Goal: Task Accomplishment & Management: Manage account settings

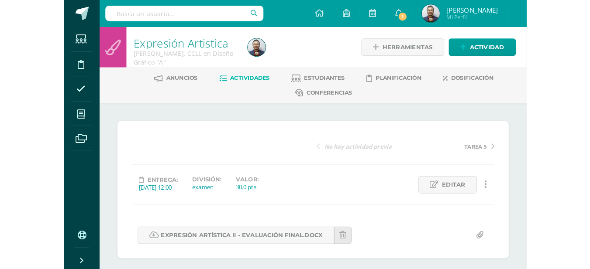
scroll to position [17, 0]
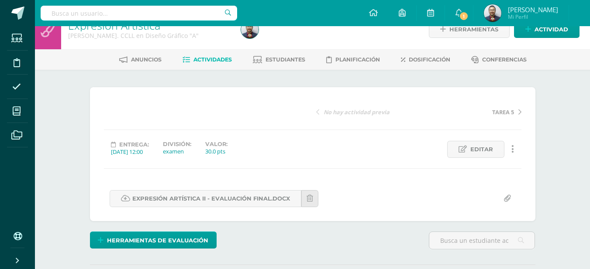
click at [554, 10] on span "[PERSON_NAME]" at bounding box center [533, 9] width 50 height 9
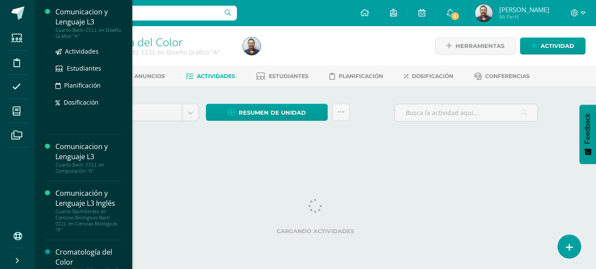
click at [94, 33] on div "Cuarto Bach. CCLL en Diseño Gráfico "A"" at bounding box center [88, 33] width 66 height 12
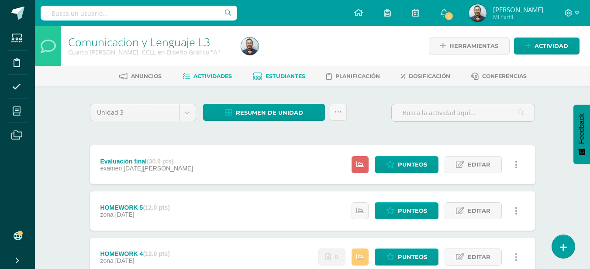
click at [284, 80] on link "Estudiantes" at bounding box center [279, 76] width 52 height 14
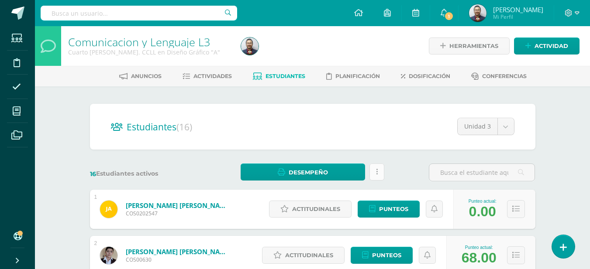
click at [374, 172] on link at bounding box center [376, 172] width 15 height 17
click at [209, 77] on span "Actividades" at bounding box center [212, 76] width 38 height 7
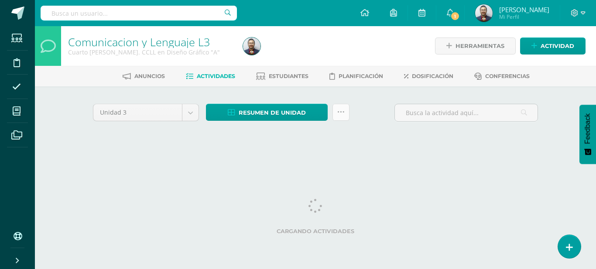
click at [342, 114] on icon at bounding box center [340, 112] width 7 height 7
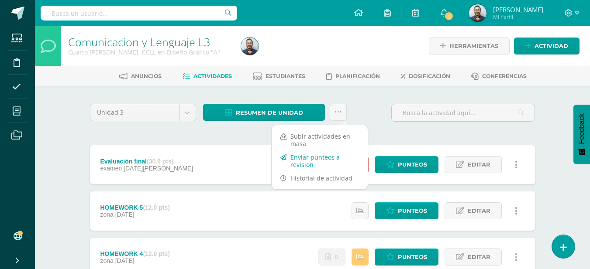
click at [306, 159] on link "Enviar punteos a revision" at bounding box center [320, 161] width 96 height 21
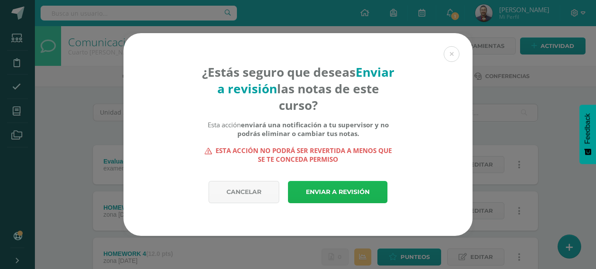
click at [318, 188] on link "Enviar a revisión" at bounding box center [338, 192] width 100 height 22
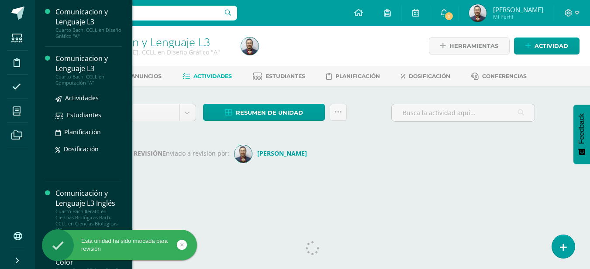
click at [80, 51] on div "Comunicacion y Lenguaje L3 Cuarto [PERSON_NAME]. CCLL en Computación "A" Activi…" at bounding box center [83, 114] width 77 height 135
click at [76, 72] on div "Comunicacion y Lenguaje L3" at bounding box center [88, 64] width 66 height 20
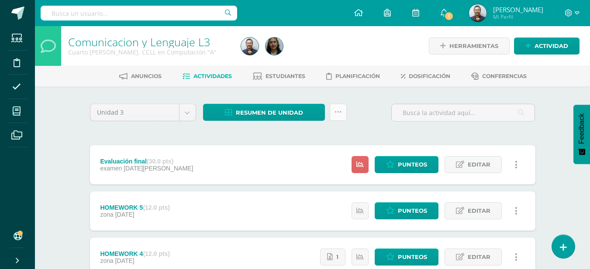
click at [335, 116] on link at bounding box center [338, 112] width 17 height 17
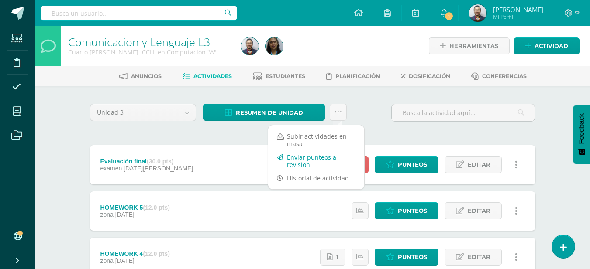
click at [314, 158] on link "Enviar punteos a revision" at bounding box center [316, 161] width 96 height 21
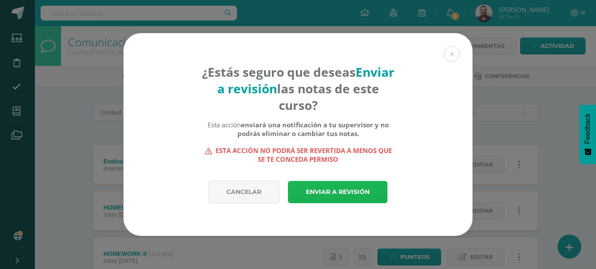
click at [360, 186] on link "Enviar a revisión" at bounding box center [338, 192] width 100 height 22
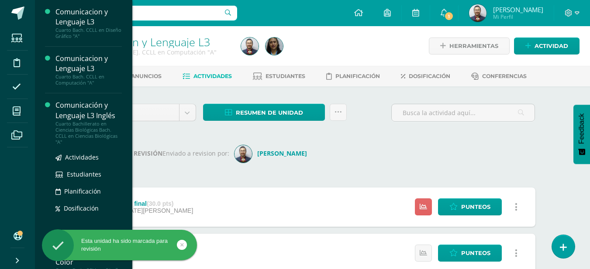
click at [87, 111] on div "Comunicación y Lenguaje L3 Inglés" at bounding box center [88, 110] width 66 height 20
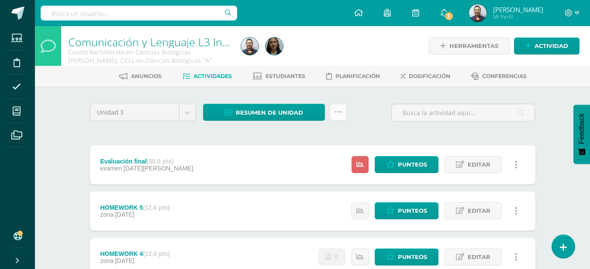
click at [339, 113] on icon at bounding box center [337, 112] width 7 height 7
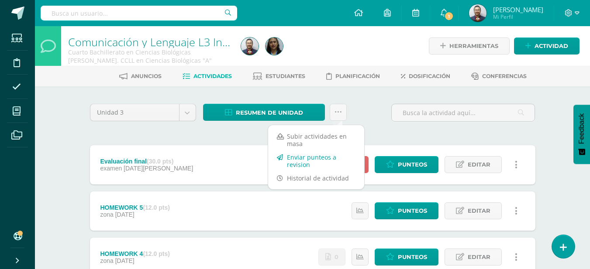
click at [336, 160] on link "Enviar punteos a revision" at bounding box center [316, 161] width 96 height 21
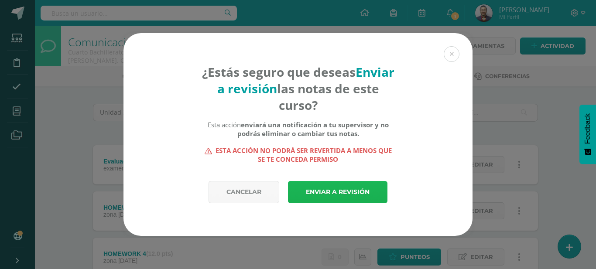
click at [346, 189] on link "Enviar a revisión" at bounding box center [338, 192] width 100 height 22
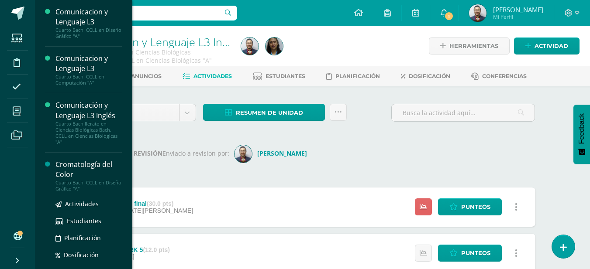
click at [89, 175] on div "Cromatología del Color" at bounding box center [88, 170] width 66 height 20
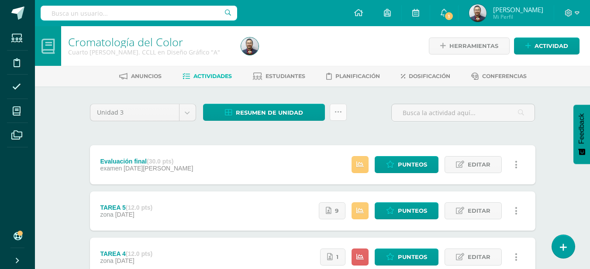
click at [340, 112] on icon at bounding box center [337, 112] width 7 height 7
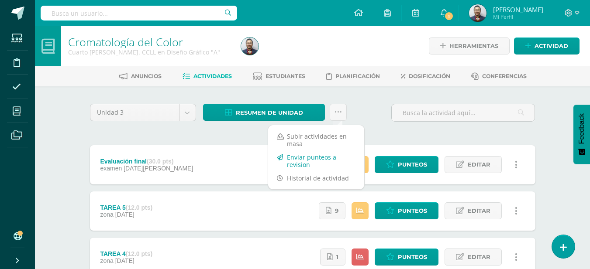
click at [315, 162] on link "Enviar punteos a revision" at bounding box center [316, 161] width 96 height 21
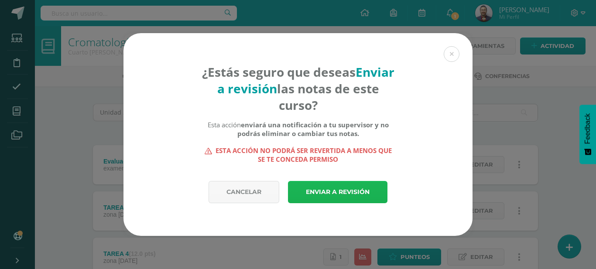
click at [315, 185] on link "Enviar a revisión" at bounding box center [338, 192] width 100 height 22
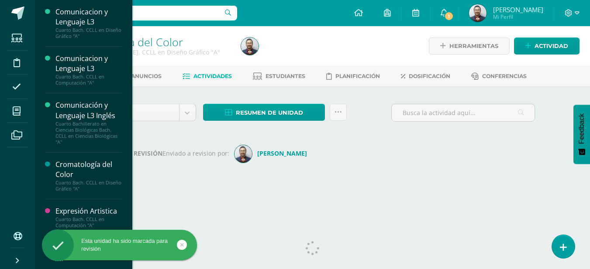
click at [60, 215] on div "Expresión Artistica" at bounding box center [88, 211] width 66 height 10
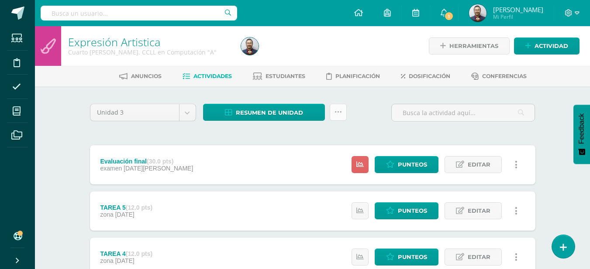
click at [344, 111] on link at bounding box center [338, 112] width 17 height 17
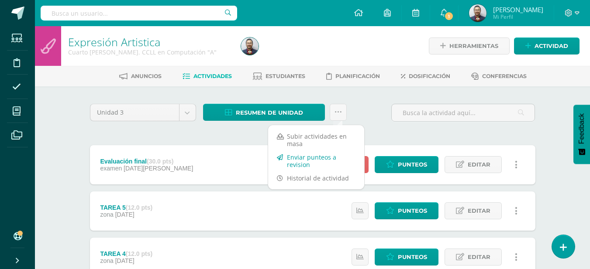
click at [327, 163] on link "Enviar punteos a revision" at bounding box center [316, 161] width 96 height 21
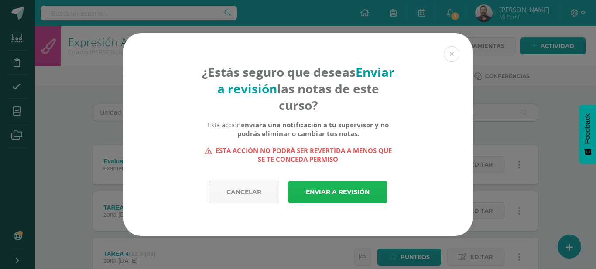
click at [318, 195] on link "Enviar a revisión" at bounding box center [338, 192] width 100 height 22
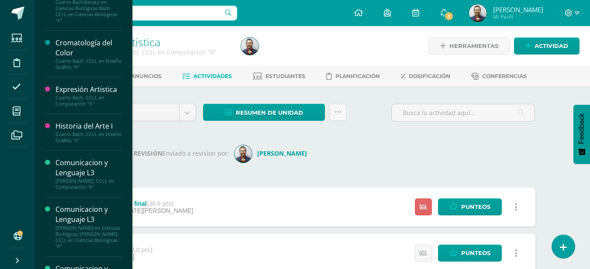
scroll to position [123, 0]
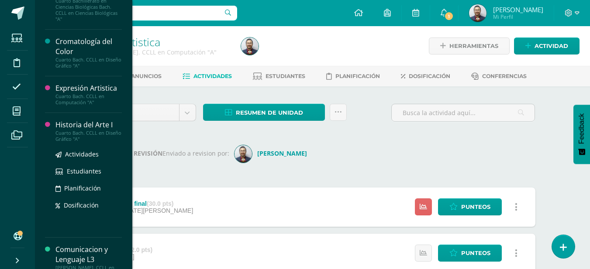
click at [79, 125] on div "Historia del Arte I" at bounding box center [88, 125] width 66 height 10
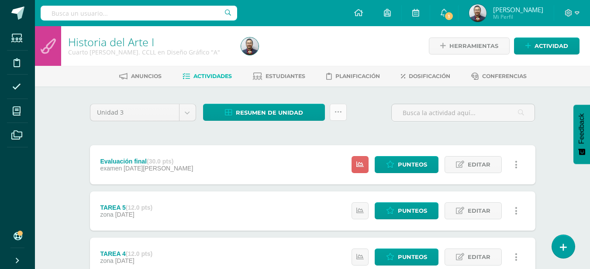
click at [344, 109] on link at bounding box center [338, 112] width 17 height 17
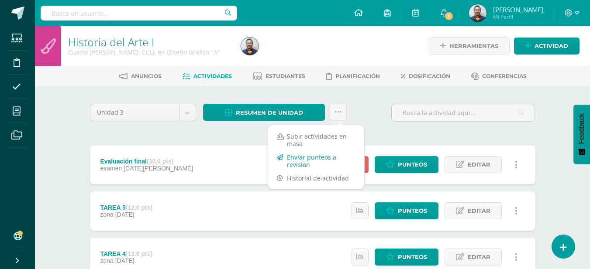
click at [312, 156] on link "Enviar punteos a revision" at bounding box center [316, 161] width 96 height 21
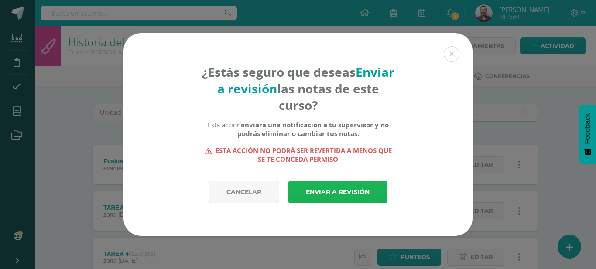
click at [330, 184] on link "Enviar a revisión" at bounding box center [338, 192] width 100 height 22
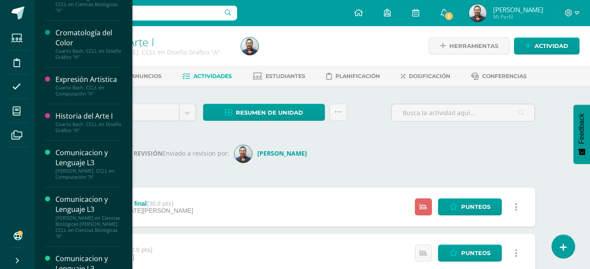
scroll to position [134, 0]
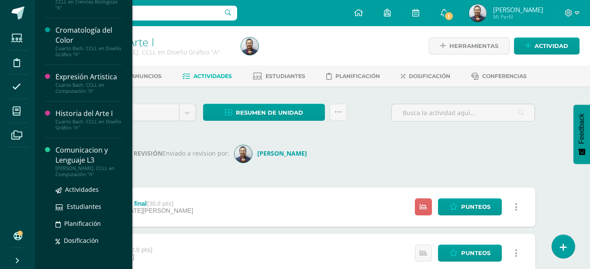
click at [97, 158] on div "Comunicacion y Lenguaje L3" at bounding box center [88, 155] width 66 height 20
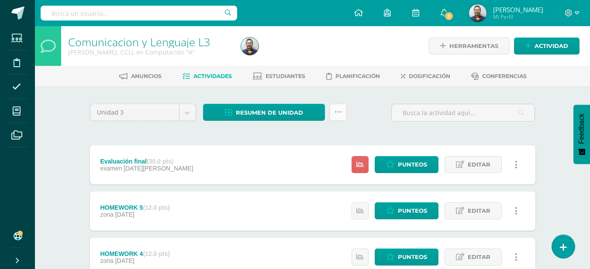
click at [339, 112] on icon at bounding box center [337, 112] width 7 height 7
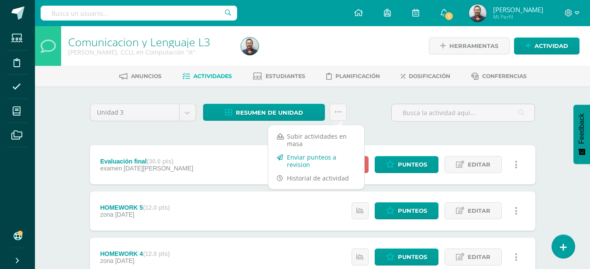
click at [312, 161] on link "Enviar punteos a revision" at bounding box center [316, 161] width 96 height 21
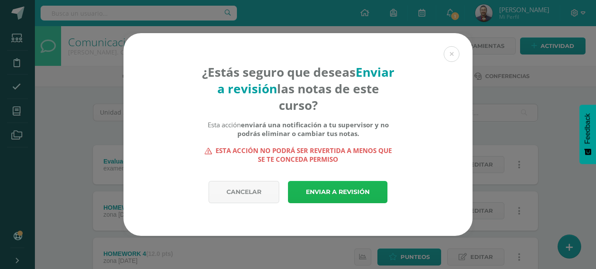
click at [316, 185] on link "Enviar a revisión" at bounding box center [338, 192] width 100 height 22
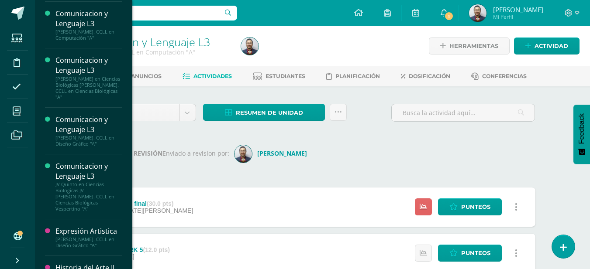
scroll to position [289, 0]
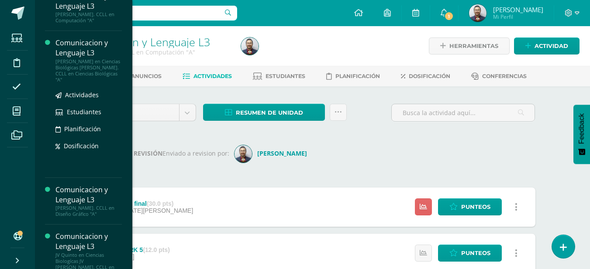
click at [72, 65] on div "[PERSON_NAME] en Ciencias Biológicas [PERSON_NAME]. CCLL en Ciencias Biológicas…" at bounding box center [88, 70] width 66 height 24
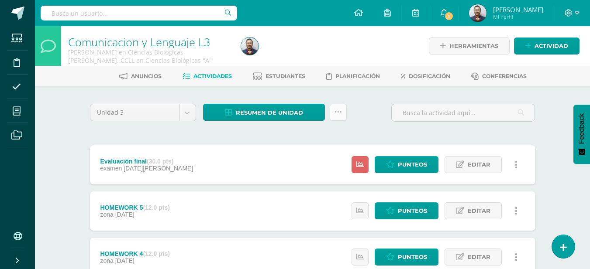
click at [335, 109] on icon at bounding box center [337, 112] width 7 height 7
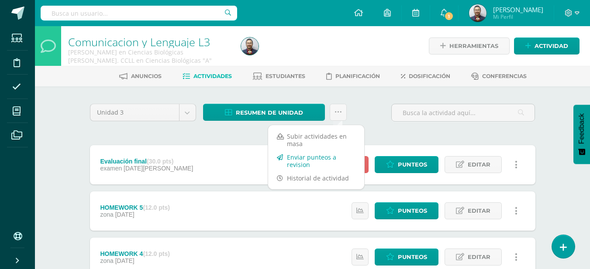
click at [317, 158] on link "Enviar punteos a revision" at bounding box center [316, 161] width 96 height 21
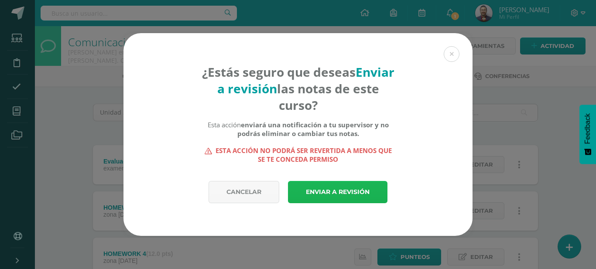
click at [342, 187] on link "Enviar a revisión" at bounding box center [338, 192] width 100 height 22
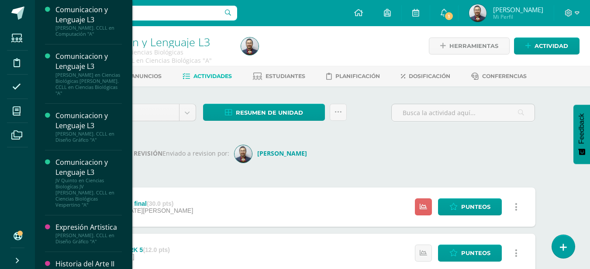
scroll to position [289, 0]
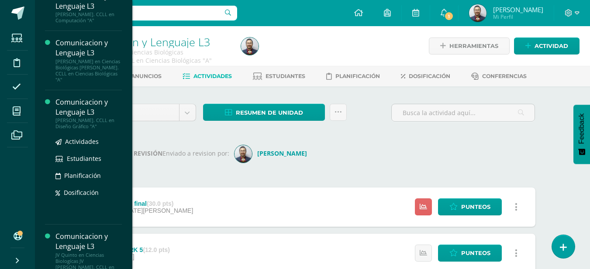
click at [83, 113] on div "Comunicacion y Lenguaje L3" at bounding box center [88, 107] width 66 height 20
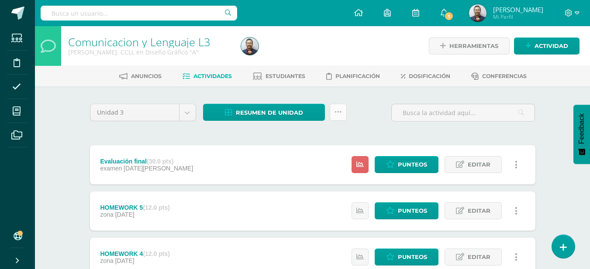
click at [338, 119] on link at bounding box center [338, 112] width 17 height 17
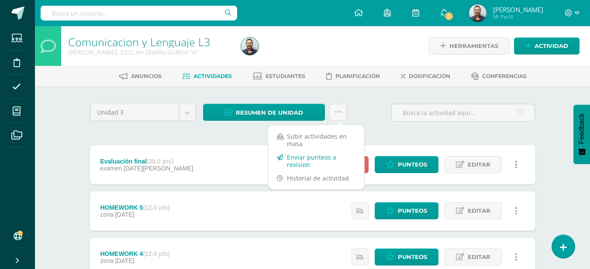
click at [310, 162] on link "Enviar punteos a revision" at bounding box center [316, 161] width 96 height 21
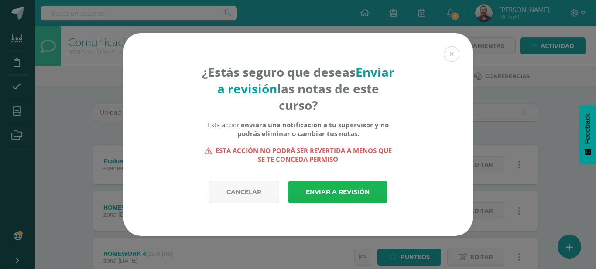
click at [312, 187] on link "Enviar a revisión" at bounding box center [338, 192] width 100 height 22
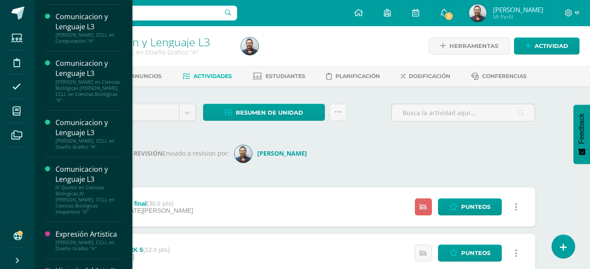
scroll to position [277, 0]
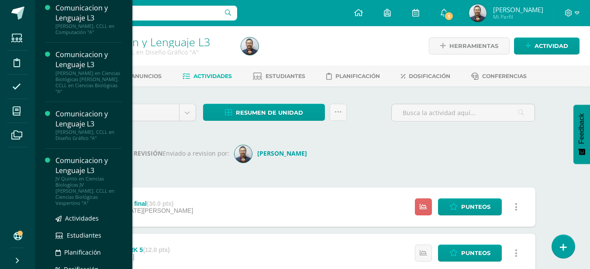
click at [86, 199] on div "JV Quinto en Ciencias Biologícas JV [PERSON_NAME]. CCLL en Ciencias Biológicas …" at bounding box center [88, 191] width 66 height 31
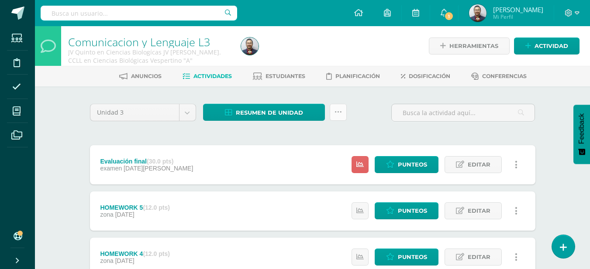
click at [339, 112] on icon at bounding box center [337, 112] width 7 height 7
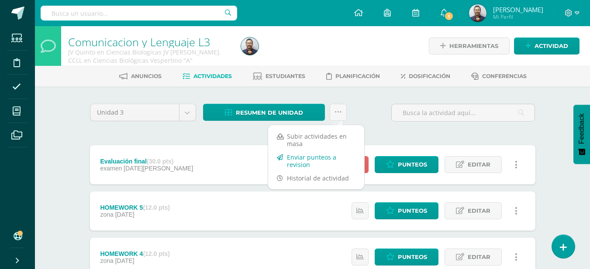
click at [325, 162] on link "Enviar punteos a revision" at bounding box center [316, 161] width 96 height 21
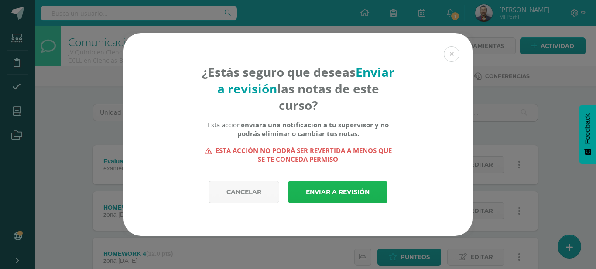
click at [323, 185] on link "Enviar a revisión" at bounding box center [338, 192] width 100 height 22
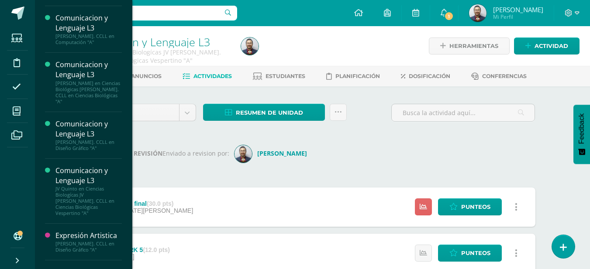
scroll to position [289, 0]
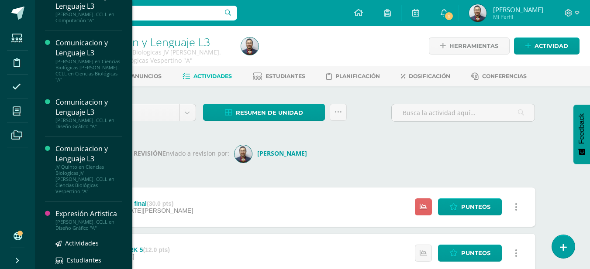
click at [93, 220] on div "[PERSON_NAME]. CCLL en Diseño Gráfico "A"" at bounding box center [88, 225] width 66 height 12
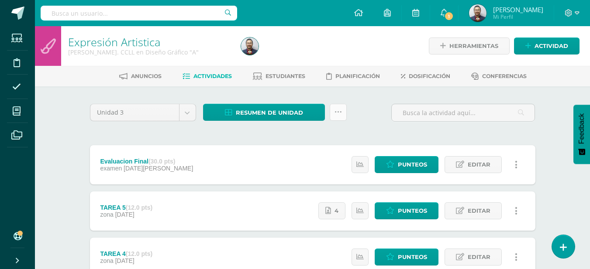
click at [340, 105] on link at bounding box center [338, 112] width 17 height 17
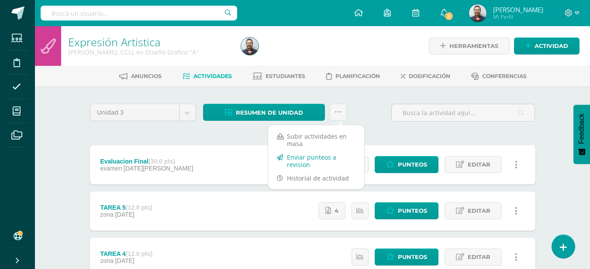
click at [311, 158] on link "Enviar punteos a revision" at bounding box center [316, 161] width 96 height 21
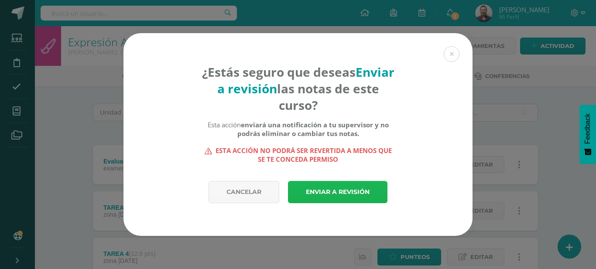
click at [332, 196] on link "Enviar a revisión" at bounding box center [338, 192] width 100 height 22
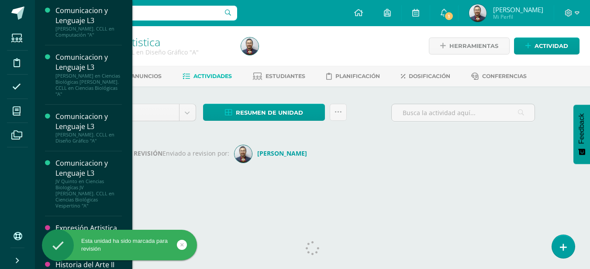
scroll to position [289, 0]
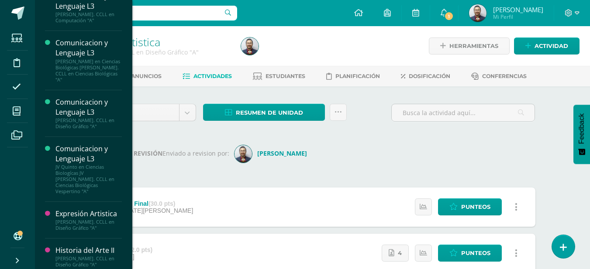
click at [68, 256] on div "[PERSON_NAME]. CCLL en Diseño Gráfico "A"" at bounding box center [88, 262] width 66 height 12
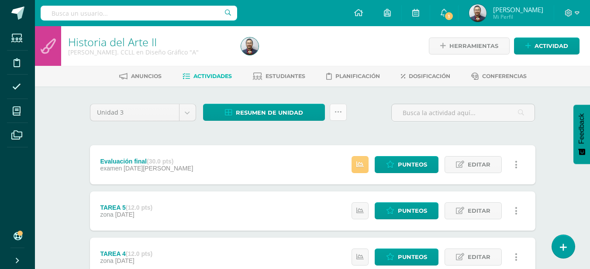
click at [340, 111] on icon at bounding box center [337, 112] width 7 height 7
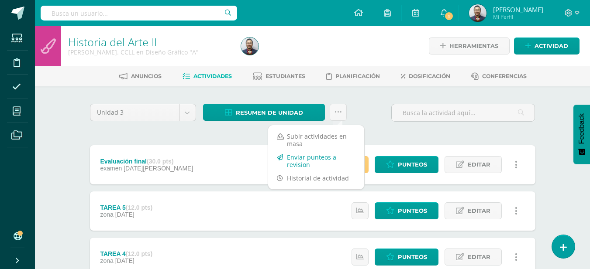
click at [320, 160] on link "Enviar punteos a revision" at bounding box center [316, 161] width 96 height 21
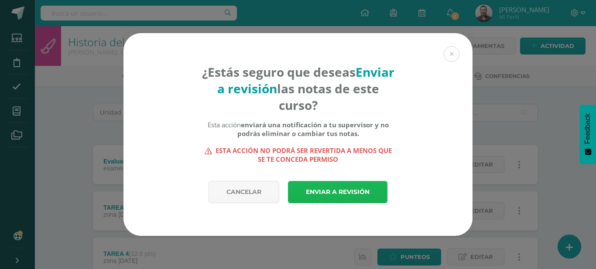
click at [322, 189] on link "Enviar a revisión" at bounding box center [338, 192] width 100 height 22
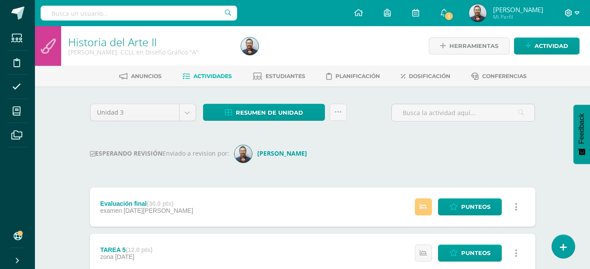
click at [568, 15] on icon at bounding box center [568, 13] width 8 height 8
